Goal: Task Accomplishment & Management: Manage account settings

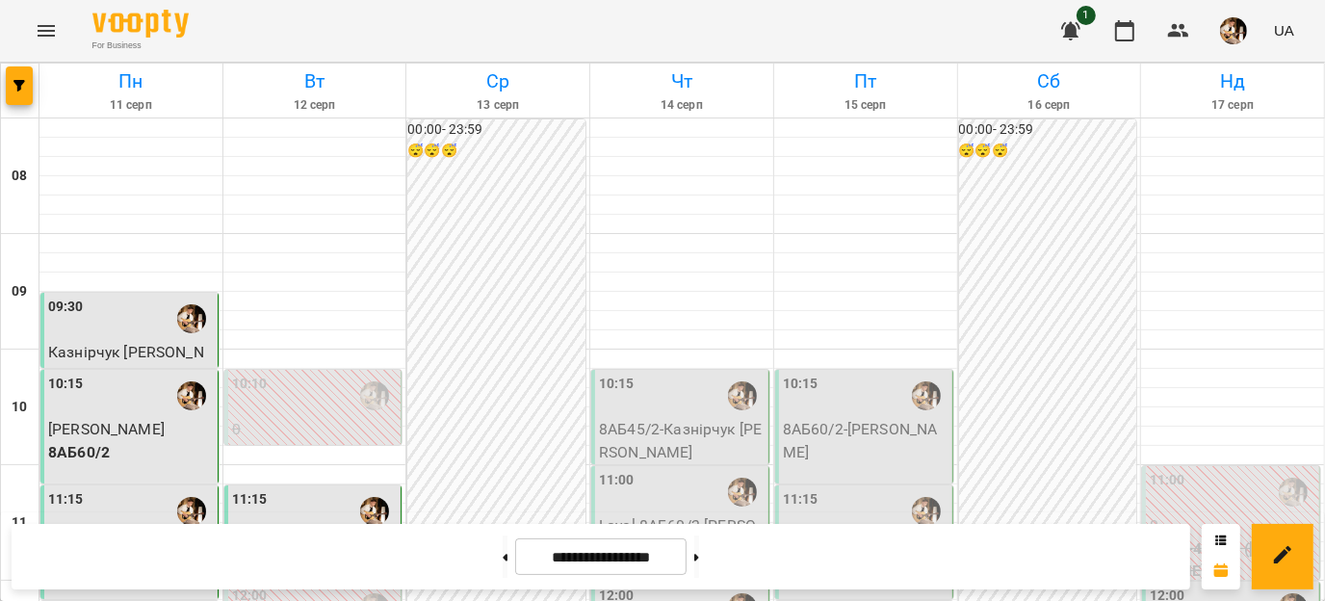
scroll to position [155, 0]
click at [678, 374] on div "10:15" at bounding box center [682, 396] width 166 height 44
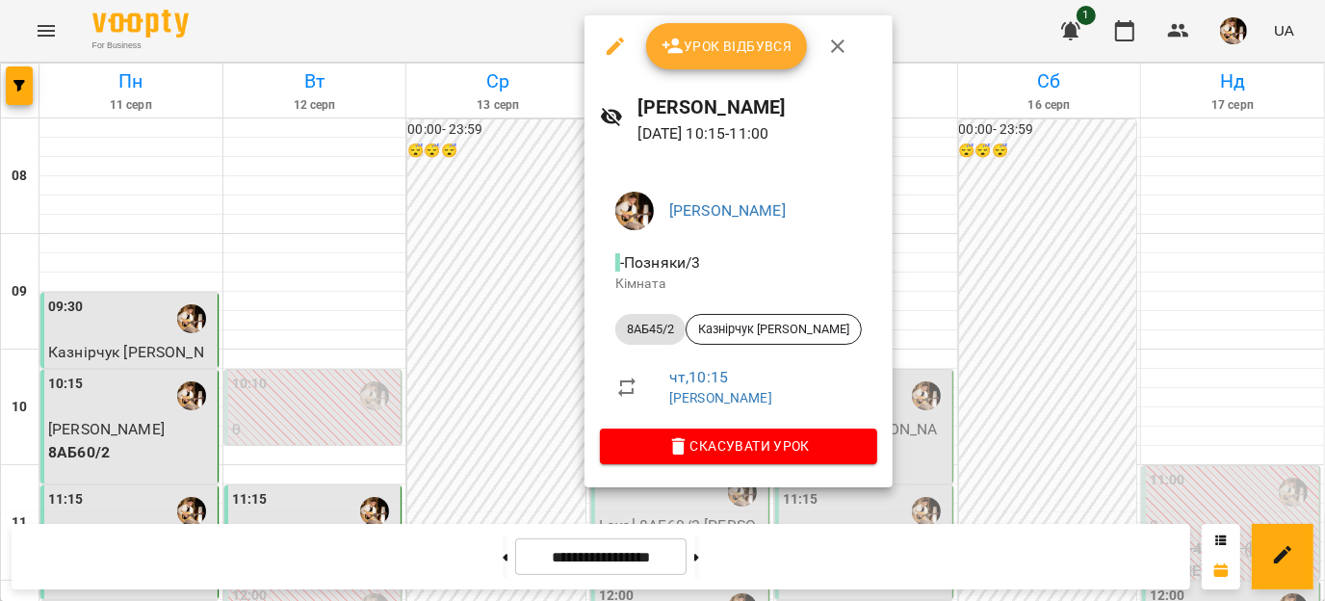
click at [727, 35] on span "Урок відбувся" at bounding box center [727, 46] width 131 height 23
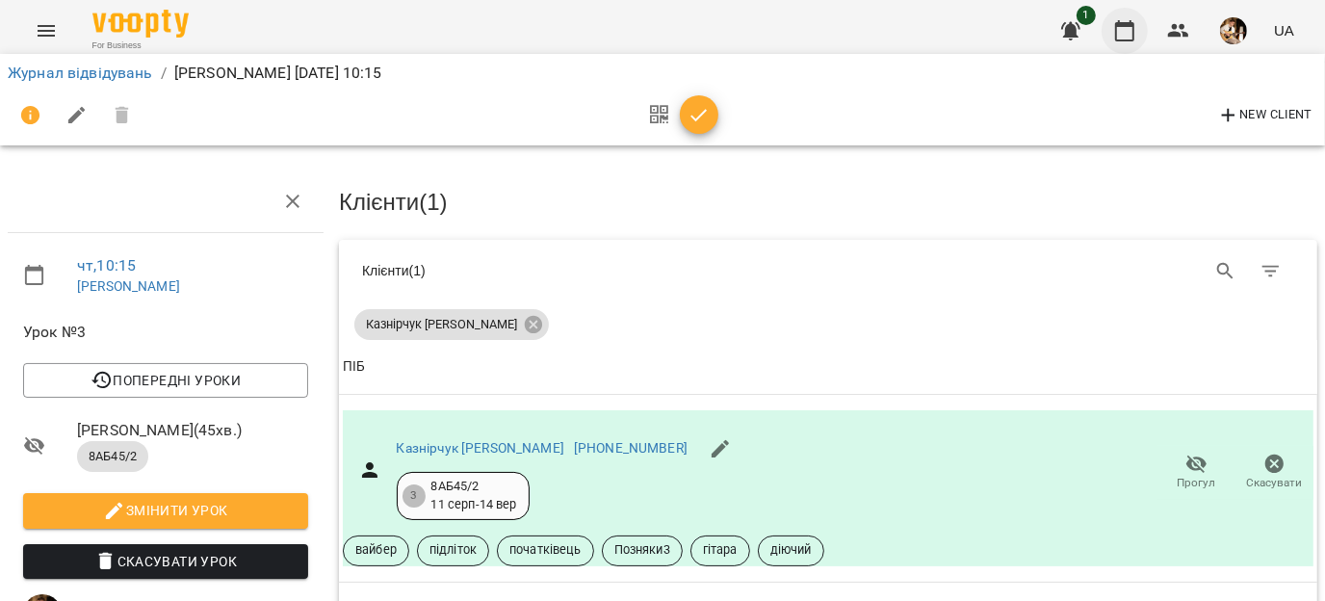
click at [1134, 34] on icon "button" at bounding box center [1124, 30] width 23 height 23
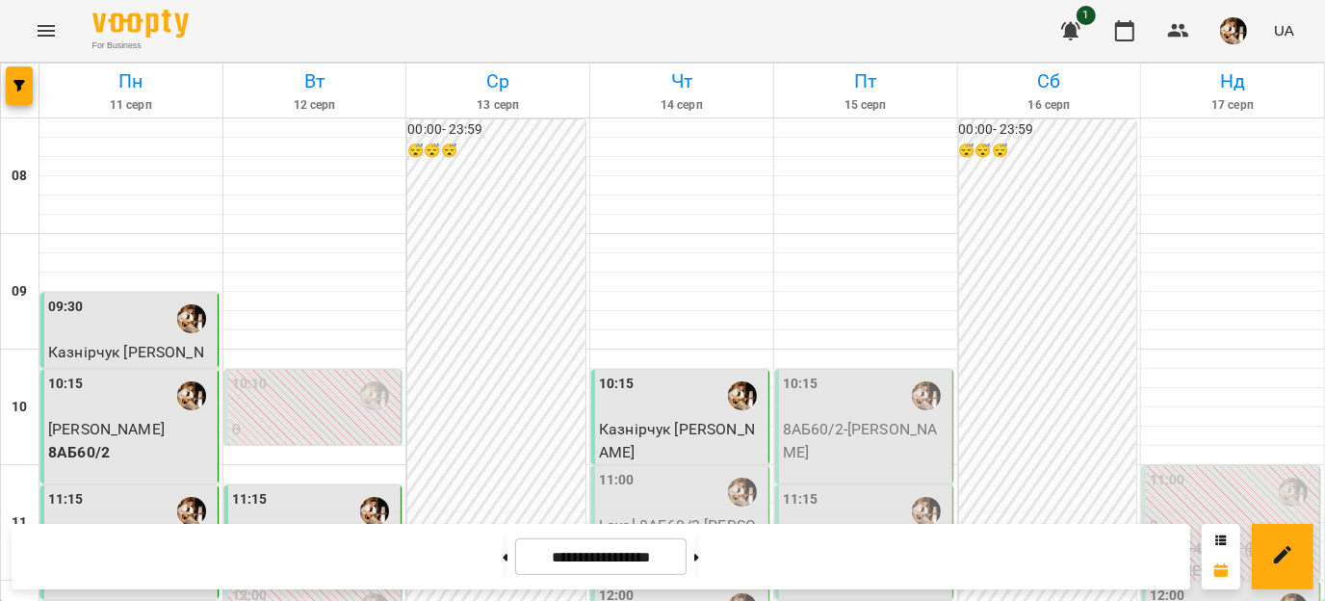
scroll to position [268, 0]
click at [681, 470] on div "11:00" at bounding box center [682, 492] width 166 height 44
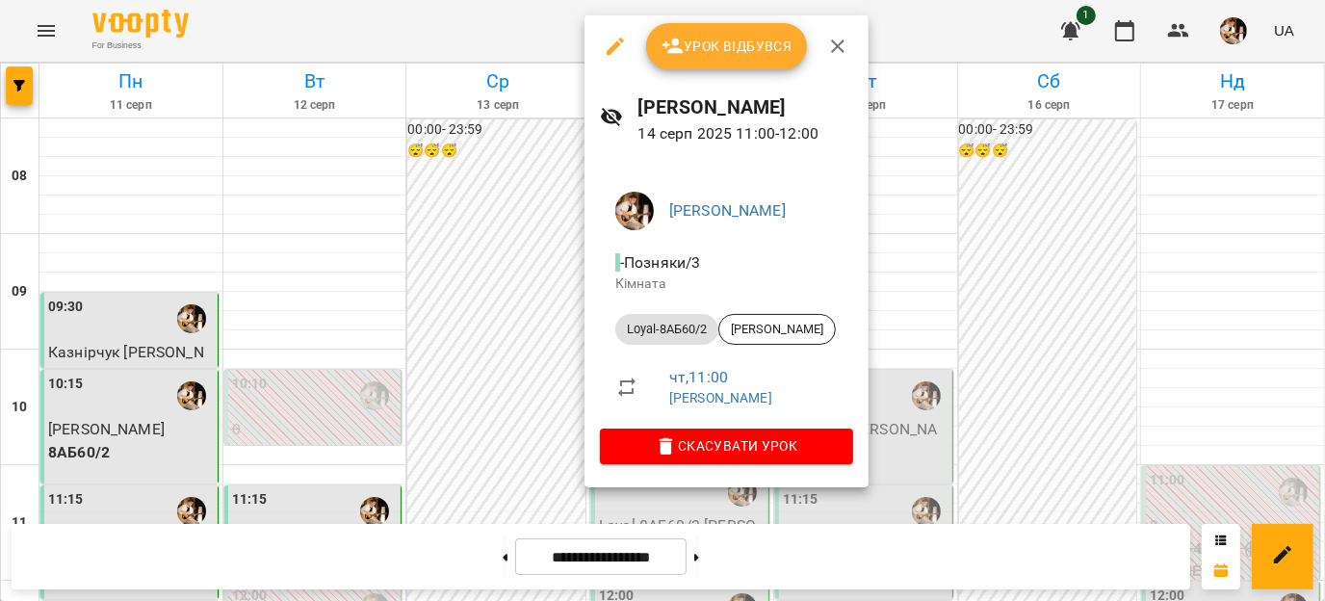
click at [547, 224] on div at bounding box center [662, 300] width 1325 height 601
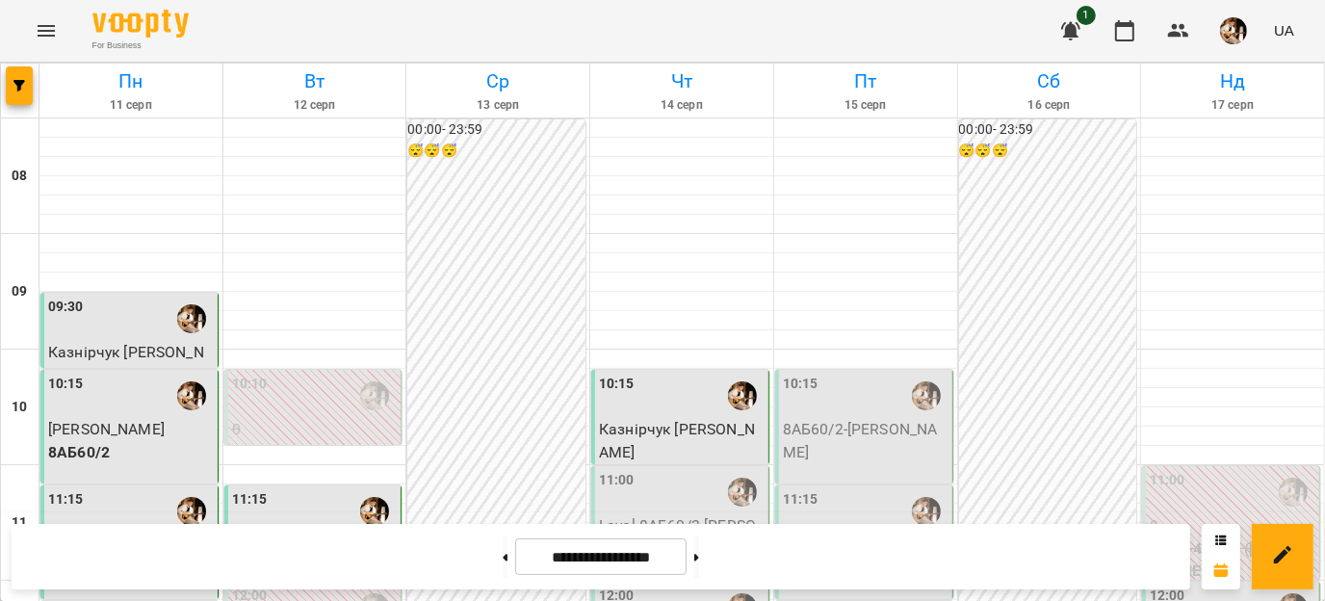
scroll to position [712, 0]
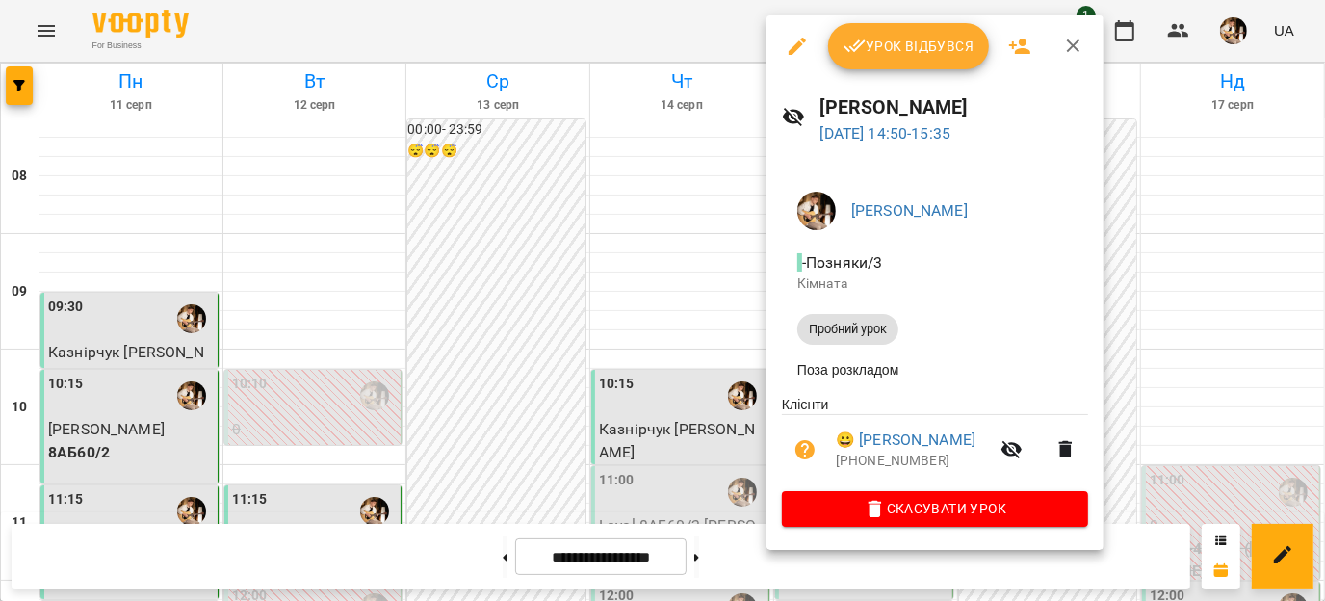
click at [1075, 50] on icon "button" at bounding box center [1073, 45] width 13 height 13
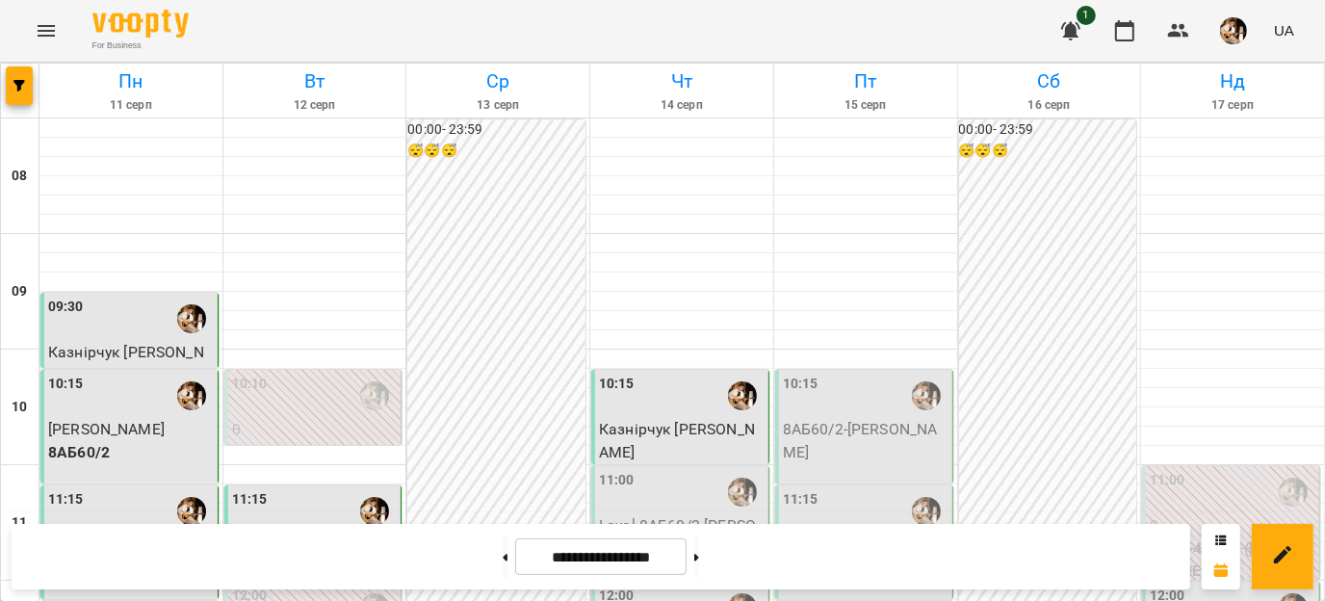
scroll to position [225, 0]
click at [1062, 26] on icon "button" at bounding box center [1071, 30] width 23 height 23
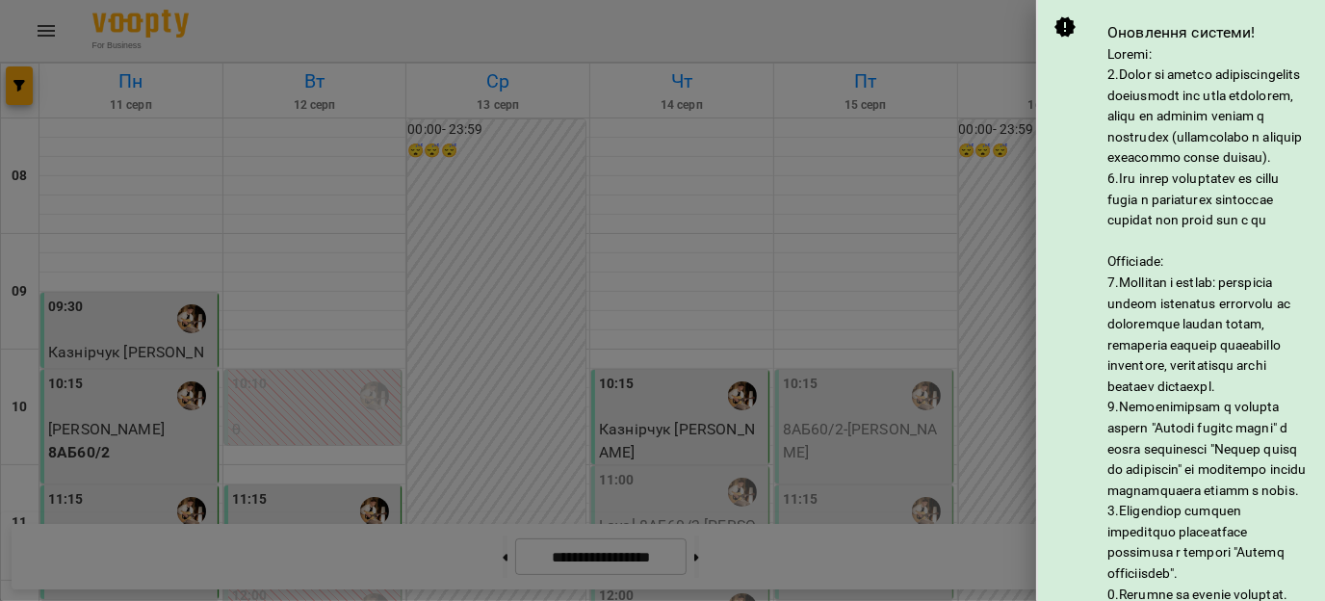
scroll to position [246, 0]
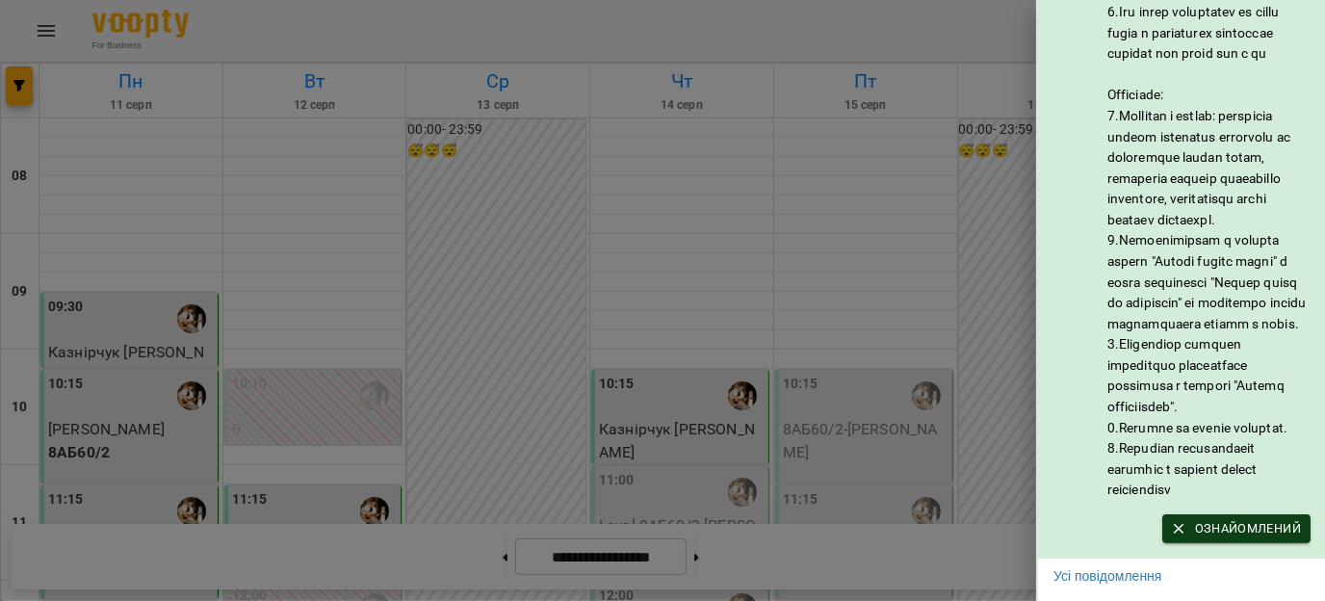
click at [1230, 519] on span "Ознайомлений" at bounding box center [1236, 528] width 129 height 21
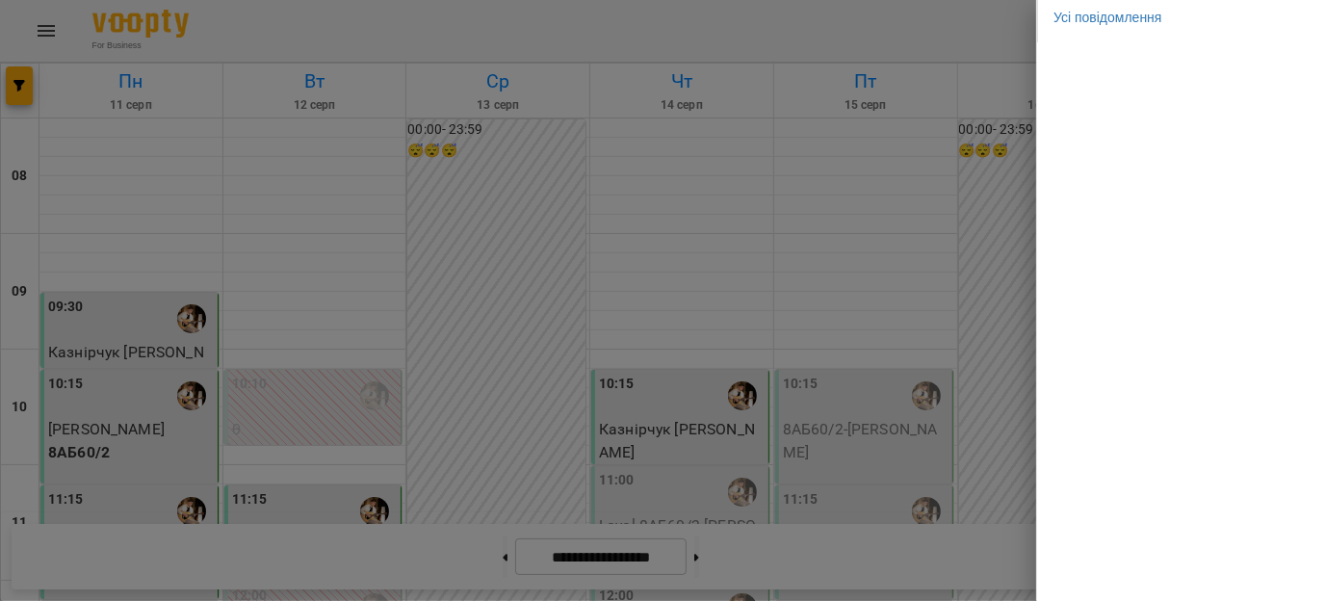
scroll to position [0, 0]
click at [995, 19] on div at bounding box center [662, 300] width 1325 height 601
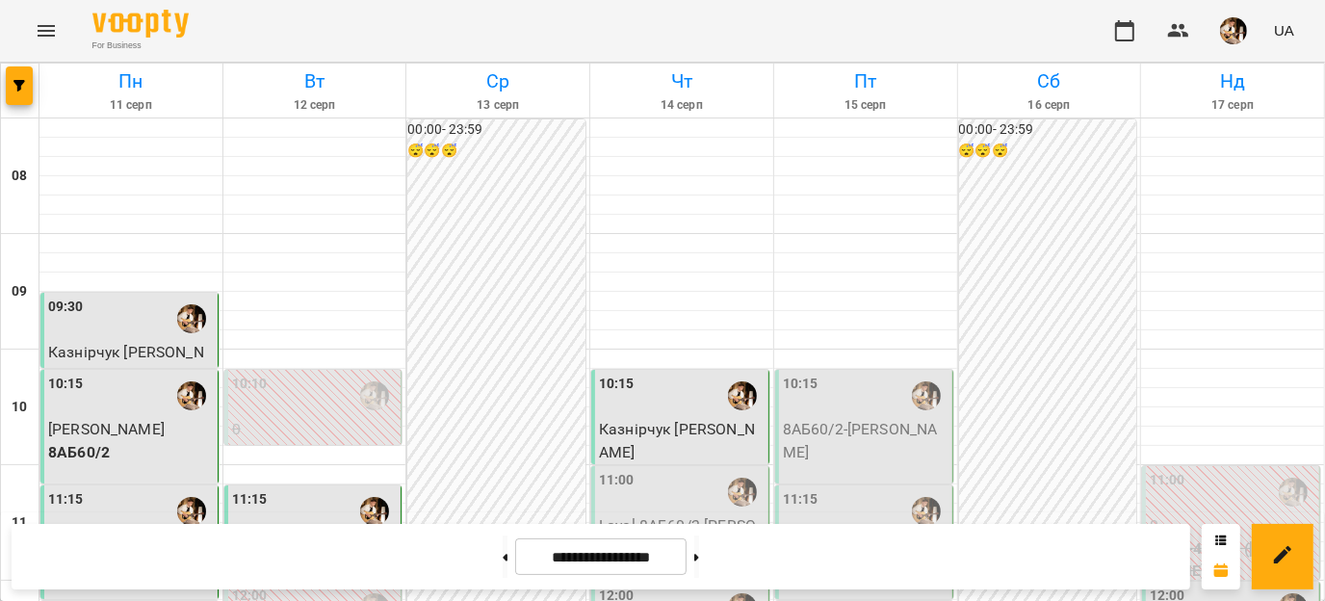
scroll to position [552, 0]
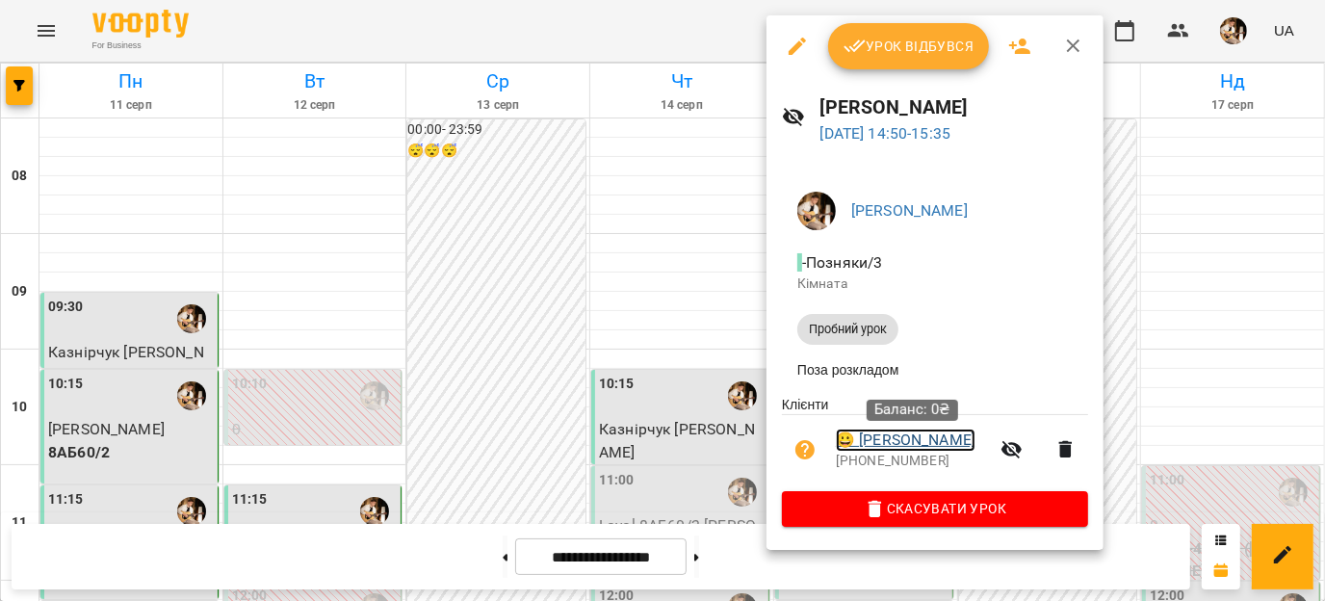
click at [885, 440] on link "😀 [PERSON_NAME]" at bounding box center [906, 440] width 140 height 23
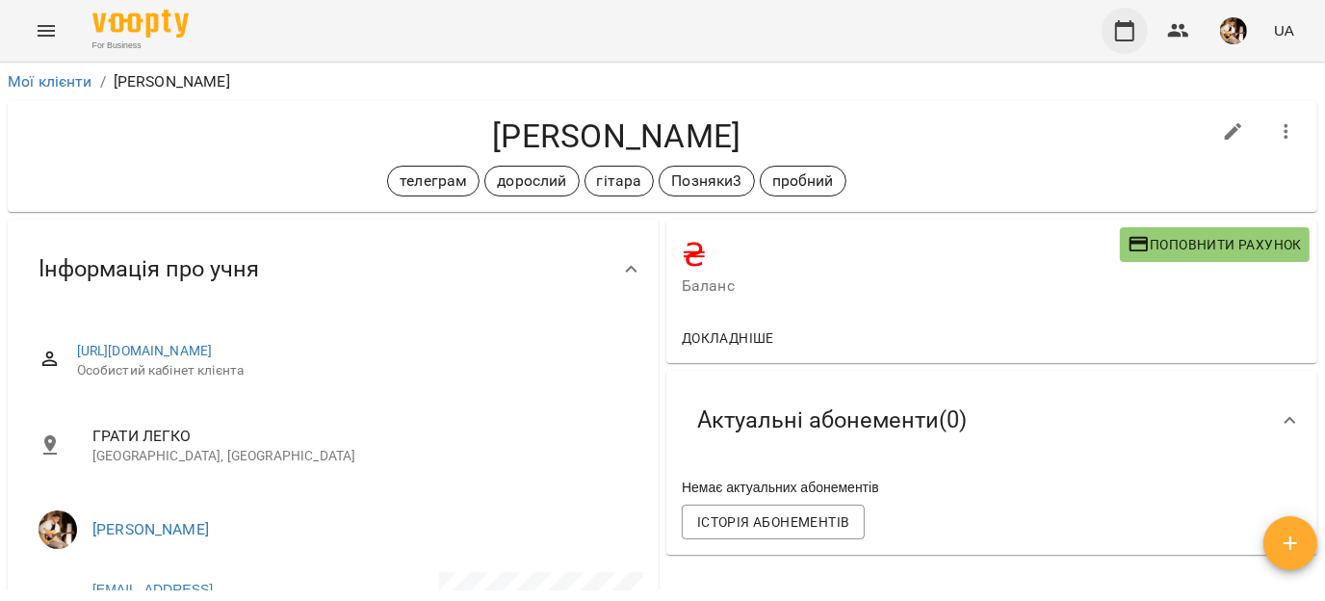
click at [1123, 19] on icon "button" at bounding box center [1124, 30] width 23 height 23
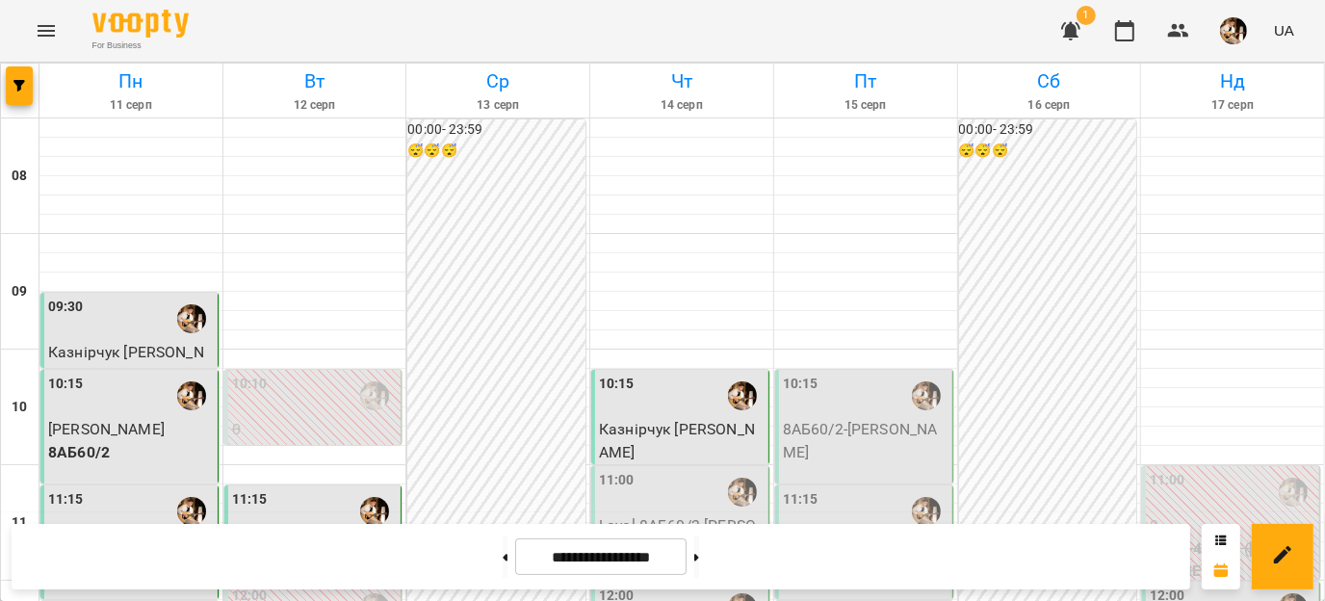
scroll to position [275, 0]
click at [699, 550] on button at bounding box center [696, 557] width 5 height 42
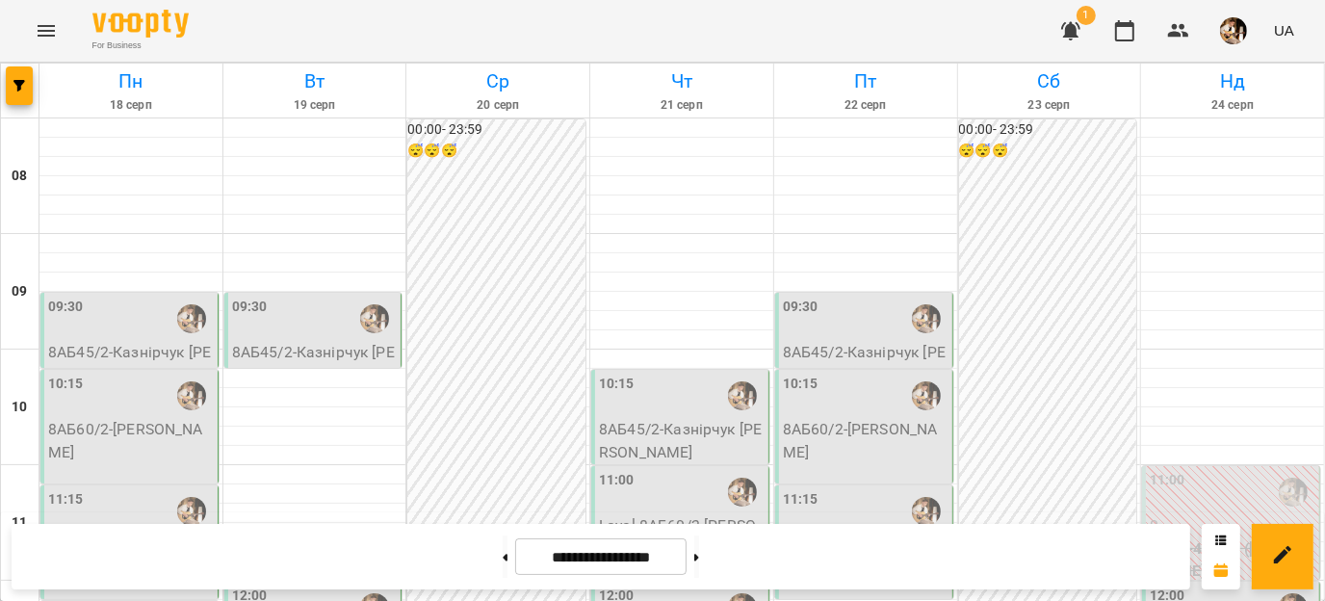
scroll to position [1106, 0]
click at [503, 560] on button at bounding box center [505, 557] width 5 height 42
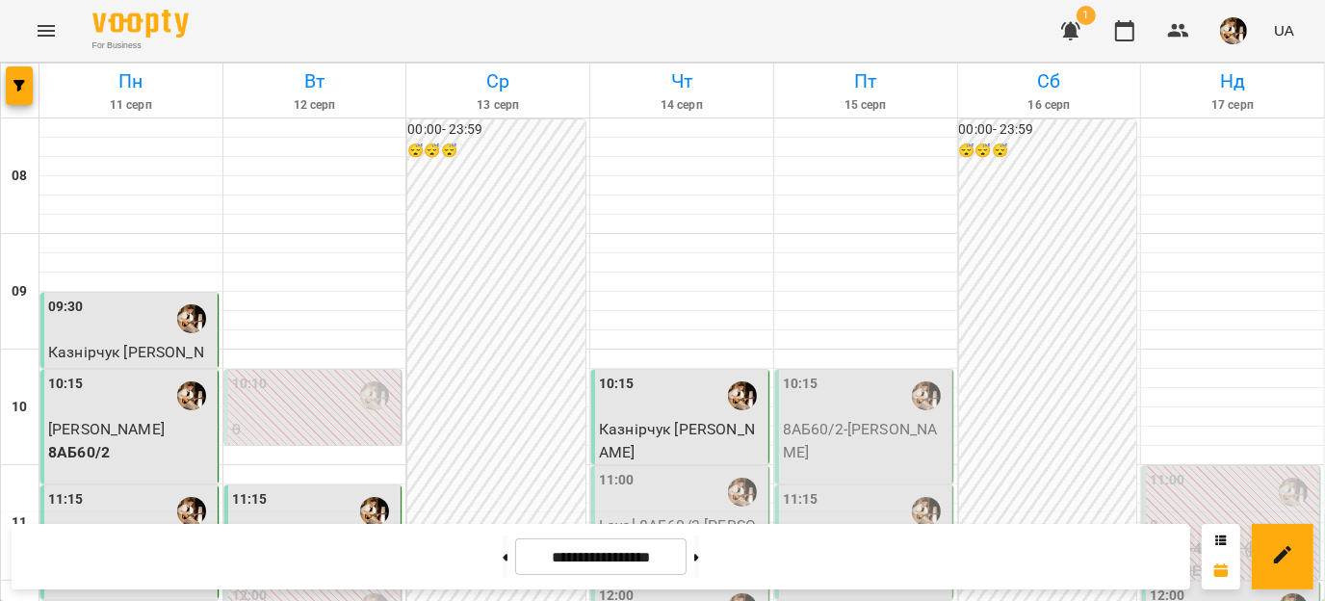
scroll to position [785, 0]
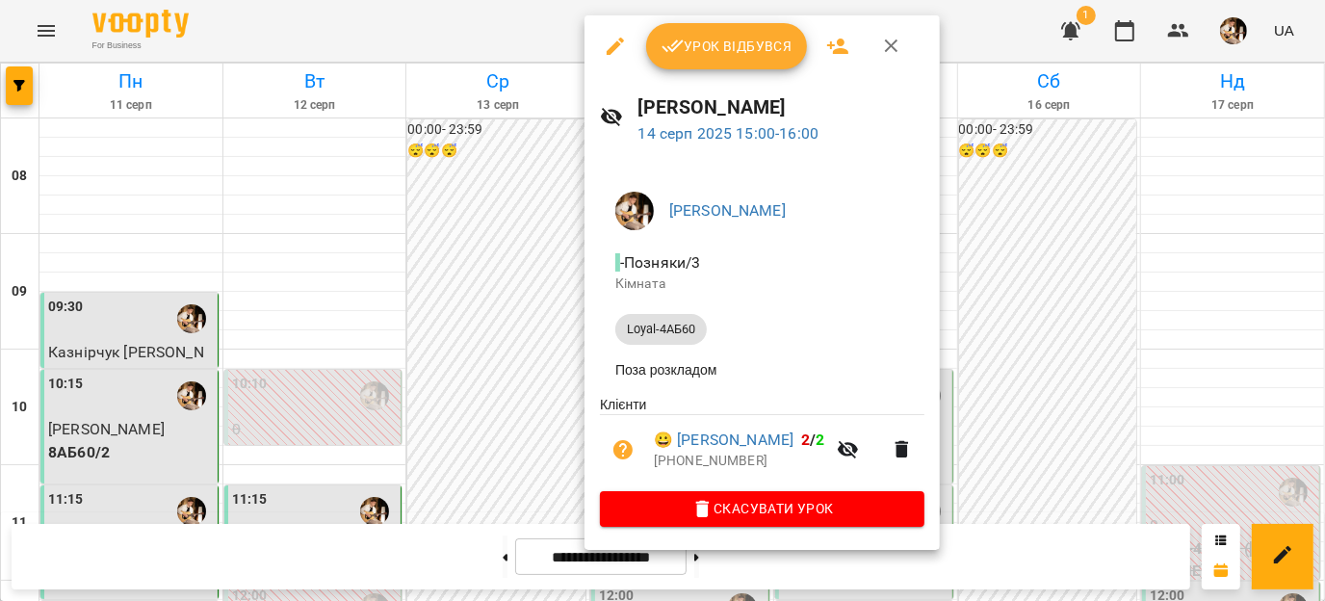
click at [892, 53] on icon "button" at bounding box center [891, 46] width 23 height 23
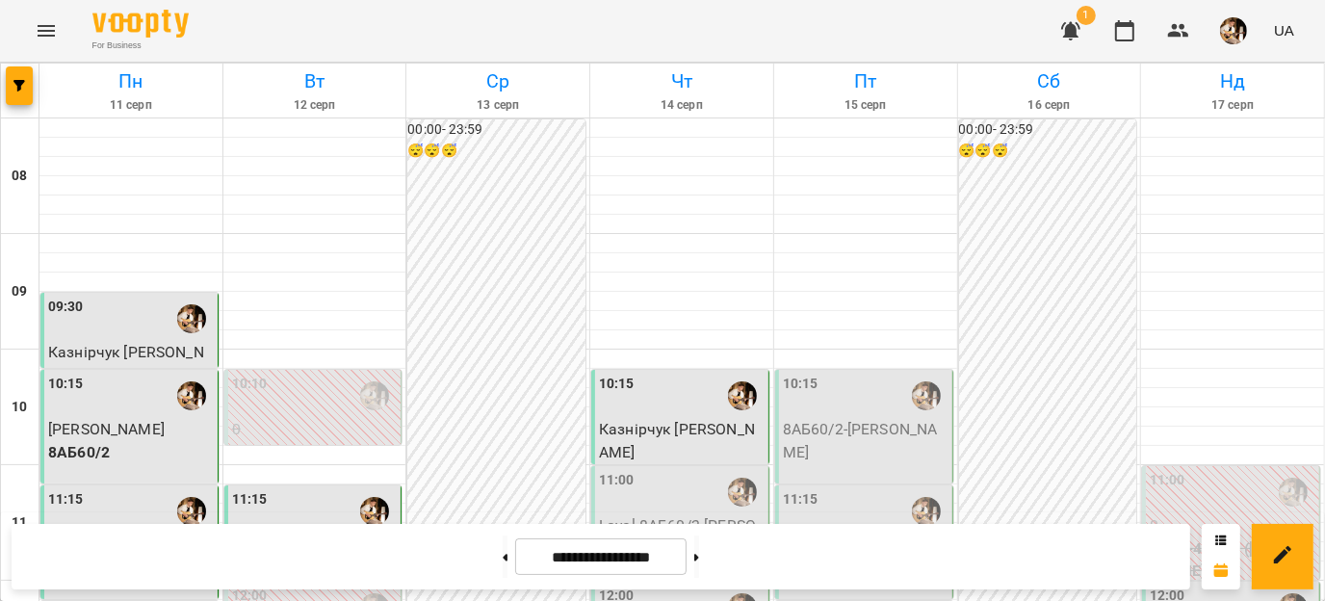
scroll to position [256, 0]
click at [699, 557] on button at bounding box center [696, 557] width 5 height 42
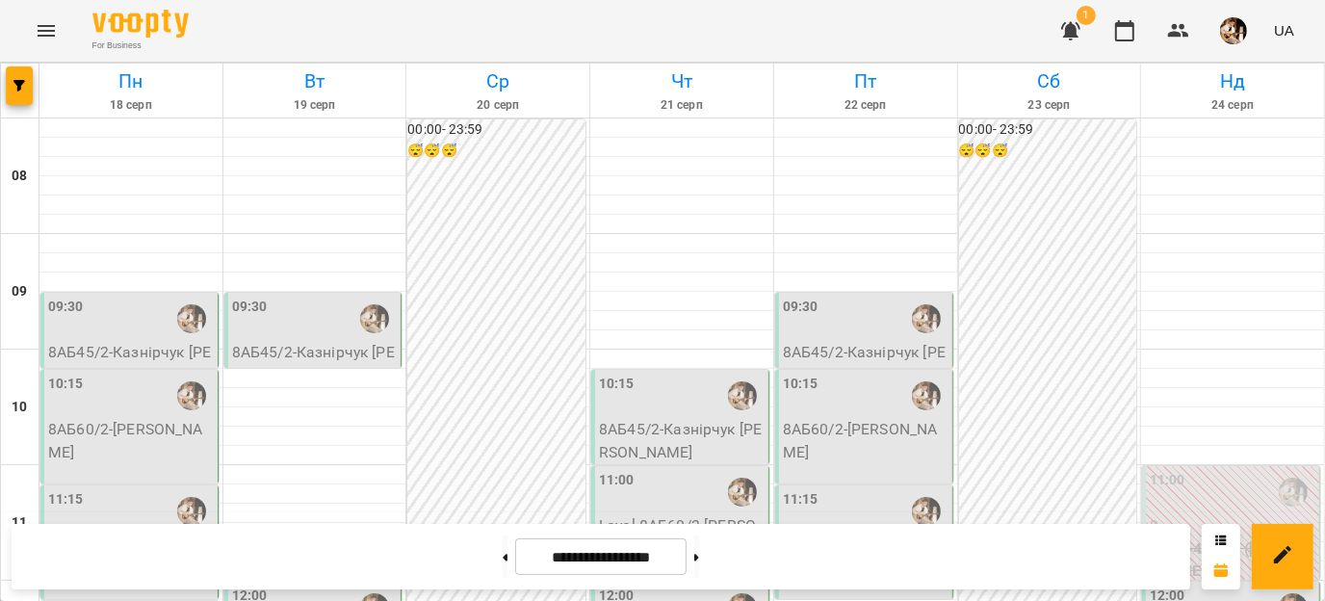
scroll to position [686, 0]
click at [503, 540] on button at bounding box center [505, 557] width 5 height 42
type input "**********"
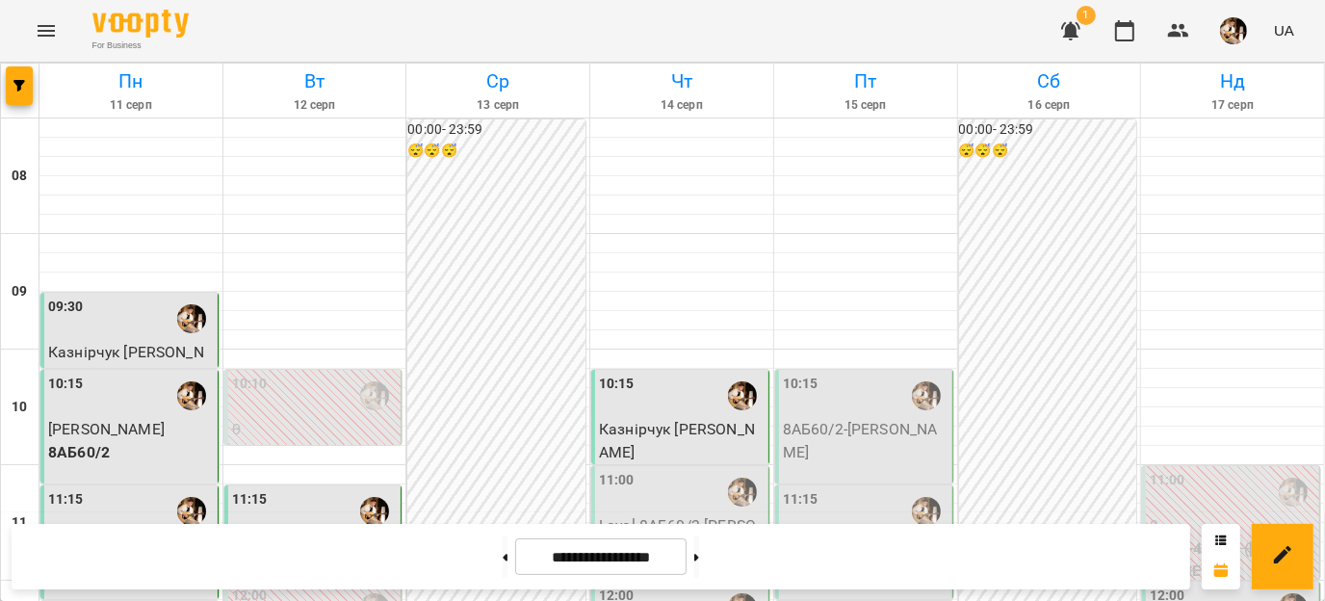
scroll to position [257, 0]
click at [659, 514] on p "Loyal-8АБ60/2 - [PERSON_NAME]" at bounding box center [682, 536] width 166 height 45
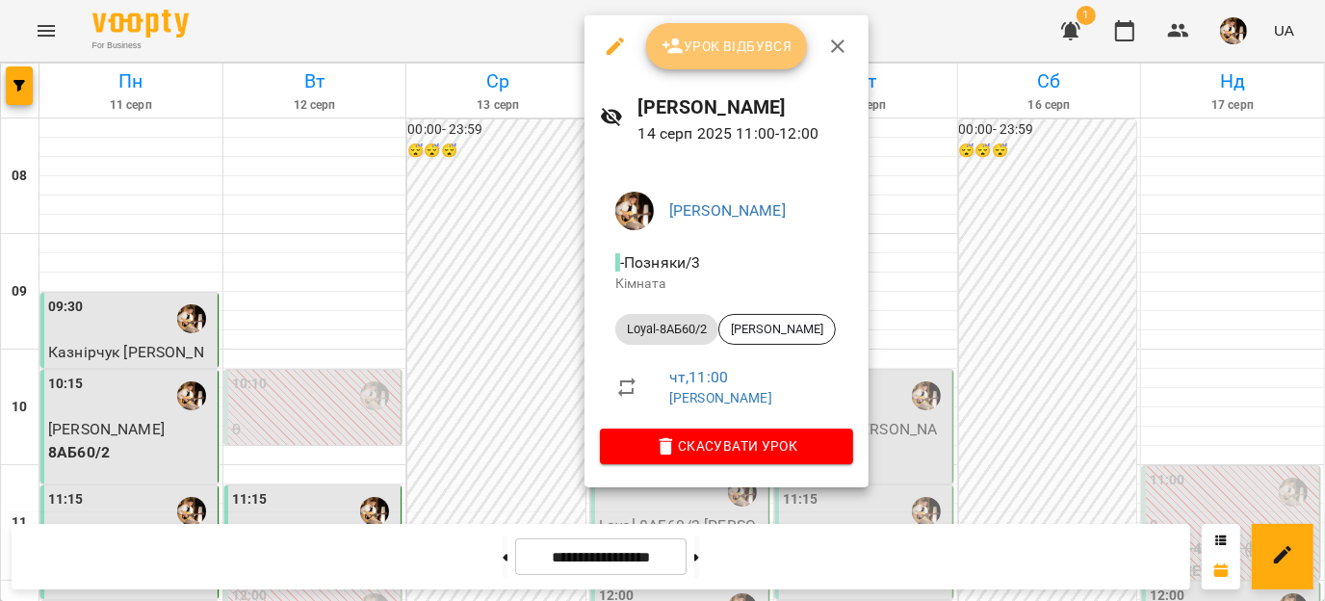
click at [688, 50] on span "Урок відбувся" at bounding box center [727, 46] width 131 height 23
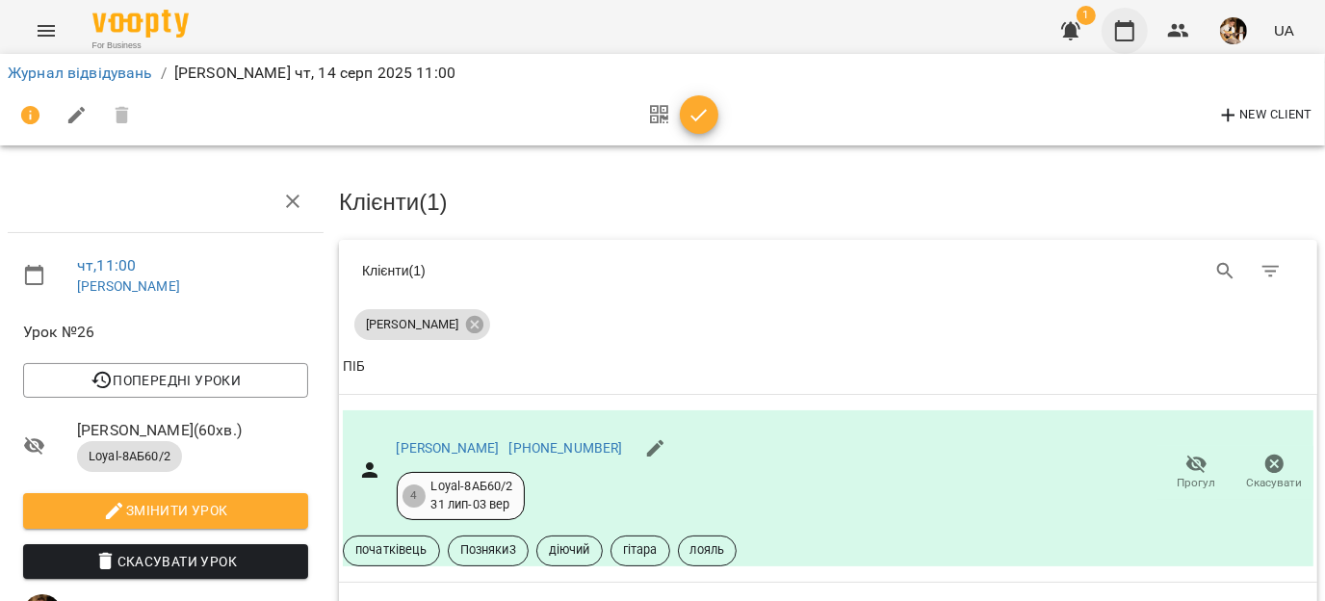
click at [1121, 29] on icon "button" at bounding box center [1124, 30] width 23 height 23
